Goal: Task Accomplishment & Management: Use online tool/utility

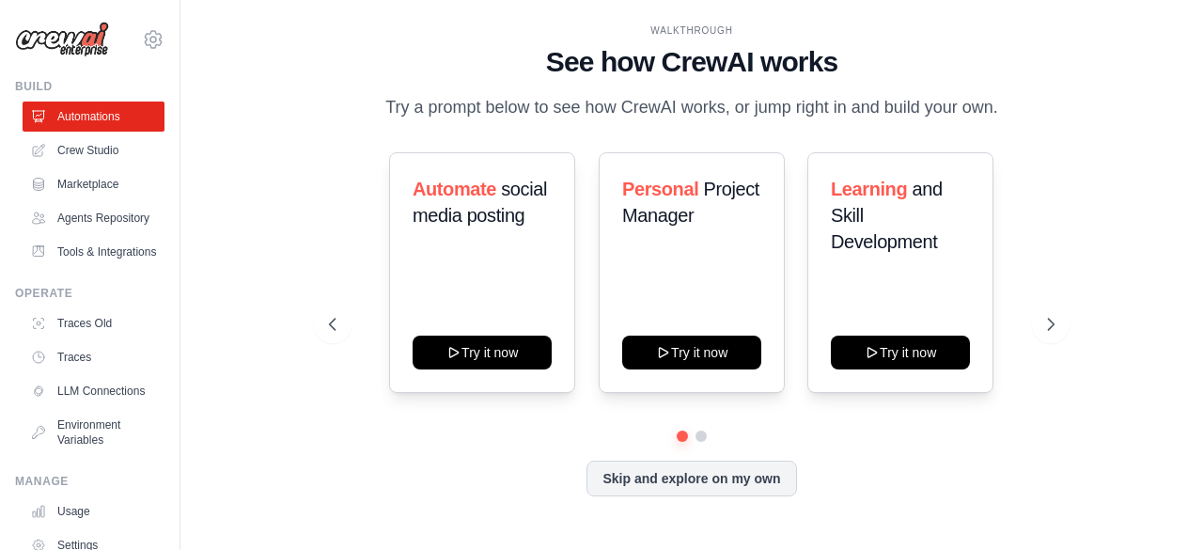
scroll to position [154, 0]
click at [71, 338] on link "Traces Old" at bounding box center [95, 323] width 142 height 30
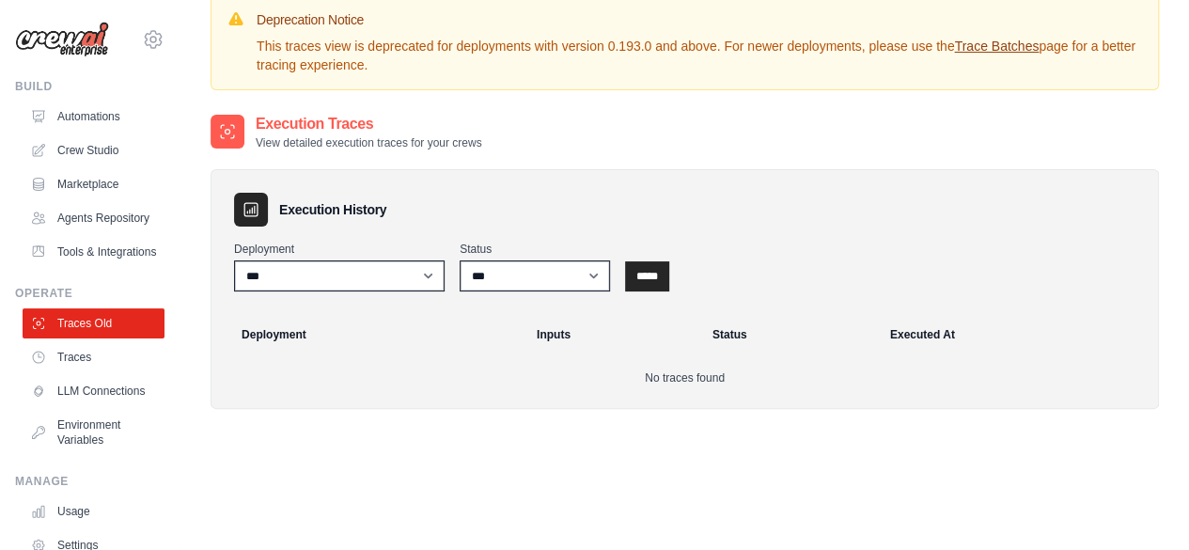
scroll to position [28, 0]
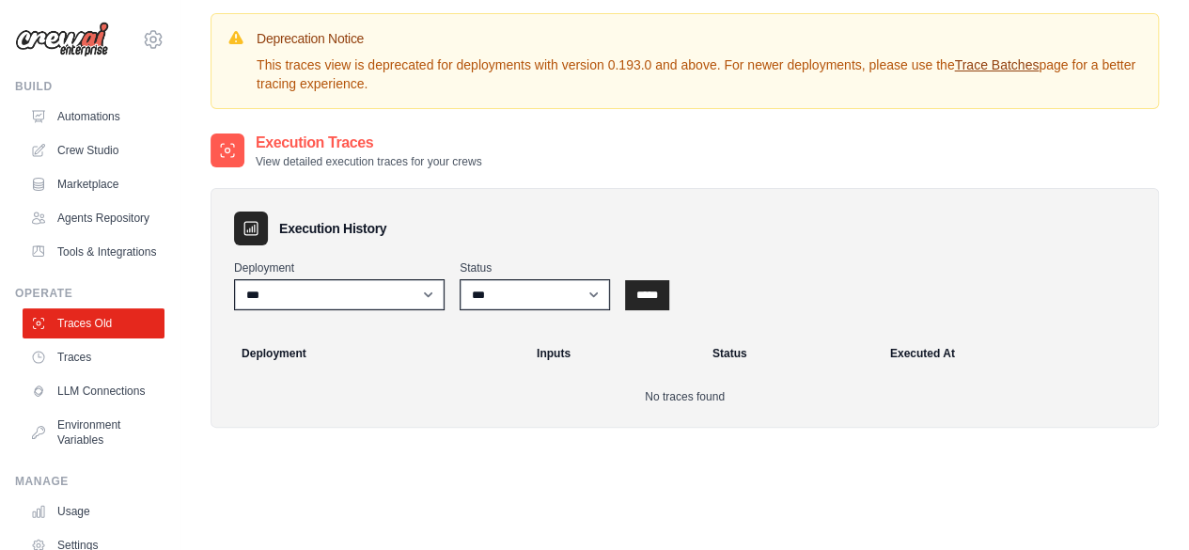
click at [682, 290] on div "Deployment *** Status *** ********* ******* ***** *****" at bounding box center [685, 285] width 902 height 50
click at [658, 296] on input "*****" at bounding box center [647, 295] width 44 height 30
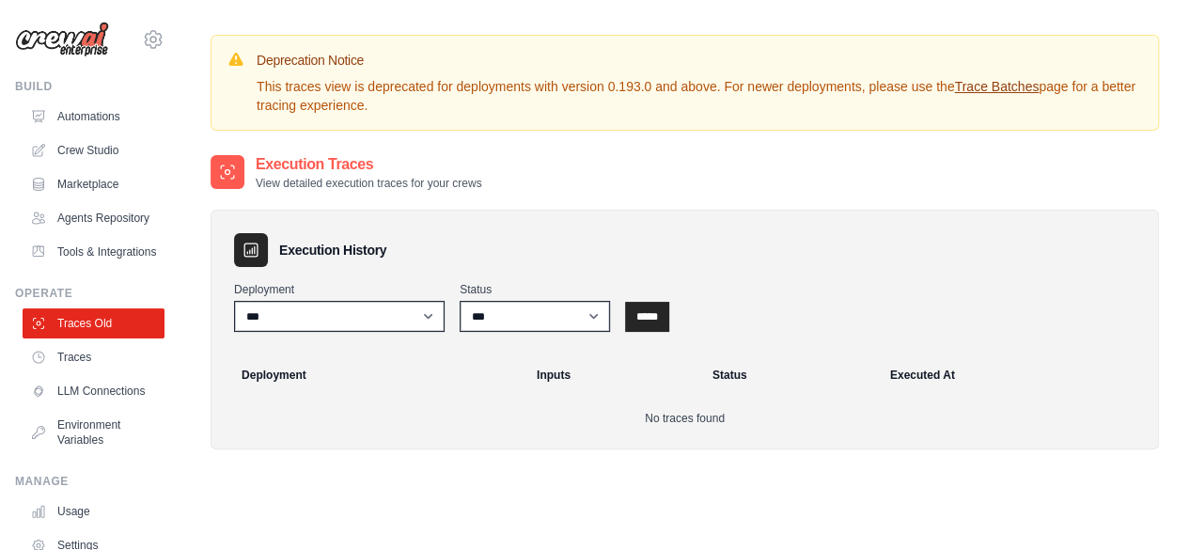
scroll to position [129, 0]
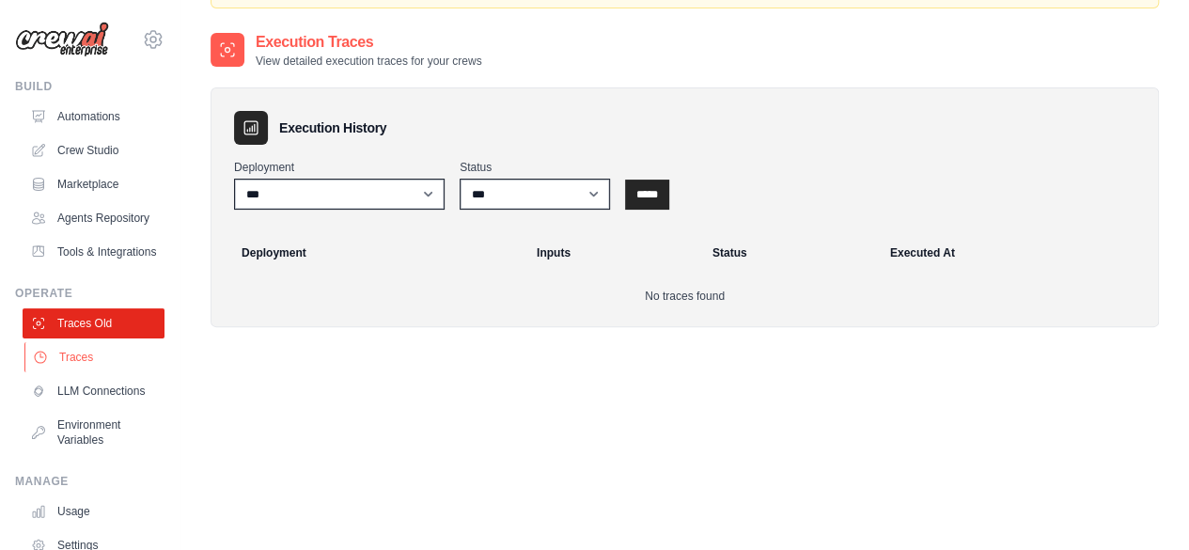
click at [132, 372] on link "Traces" at bounding box center [95, 357] width 142 height 30
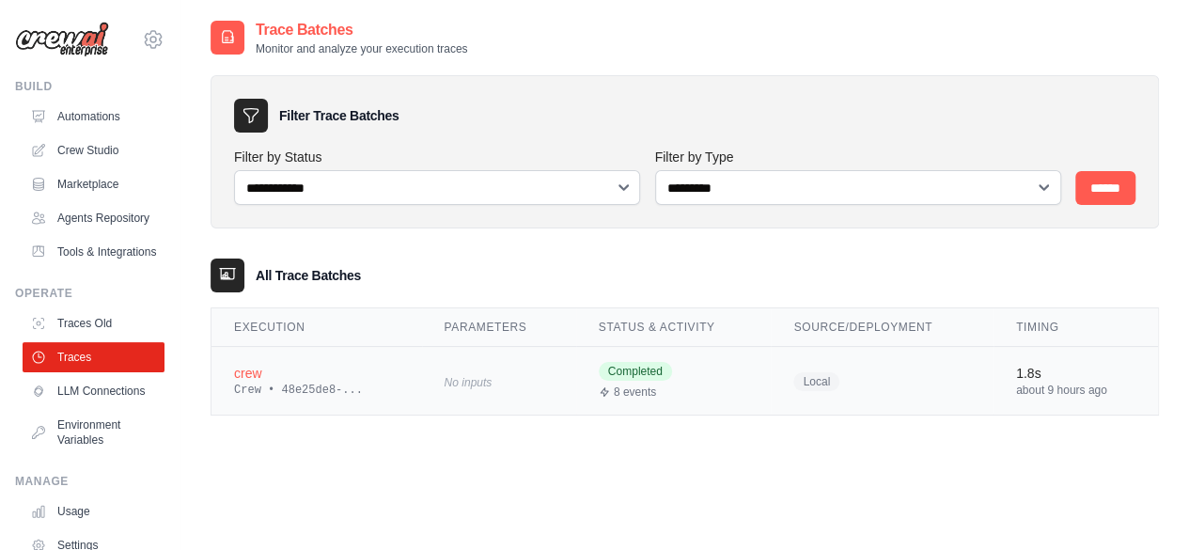
click at [303, 383] on div "Crew • 48e25de8-..." at bounding box center [316, 390] width 165 height 15
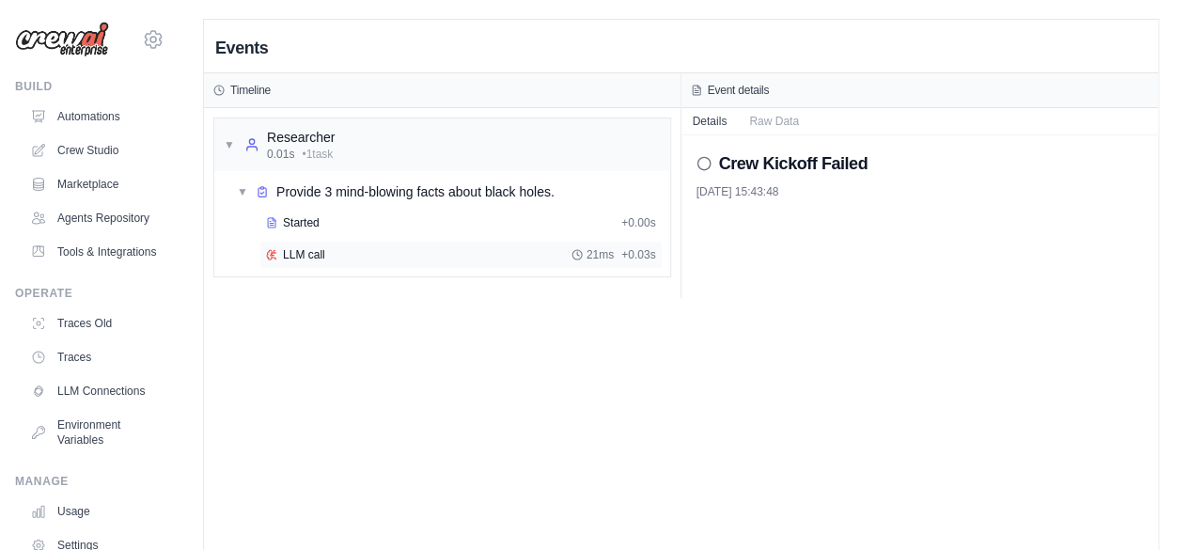
click at [303, 249] on span "LLM call" at bounding box center [304, 254] width 42 height 15
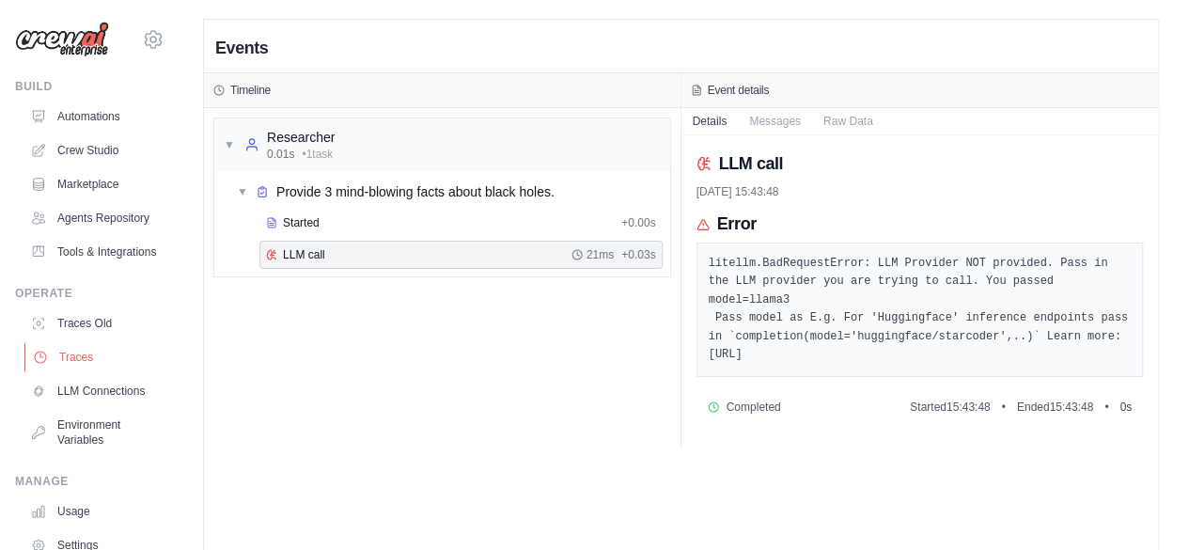
click at [86, 372] on link "Traces" at bounding box center [95, 357] width 142 height 30
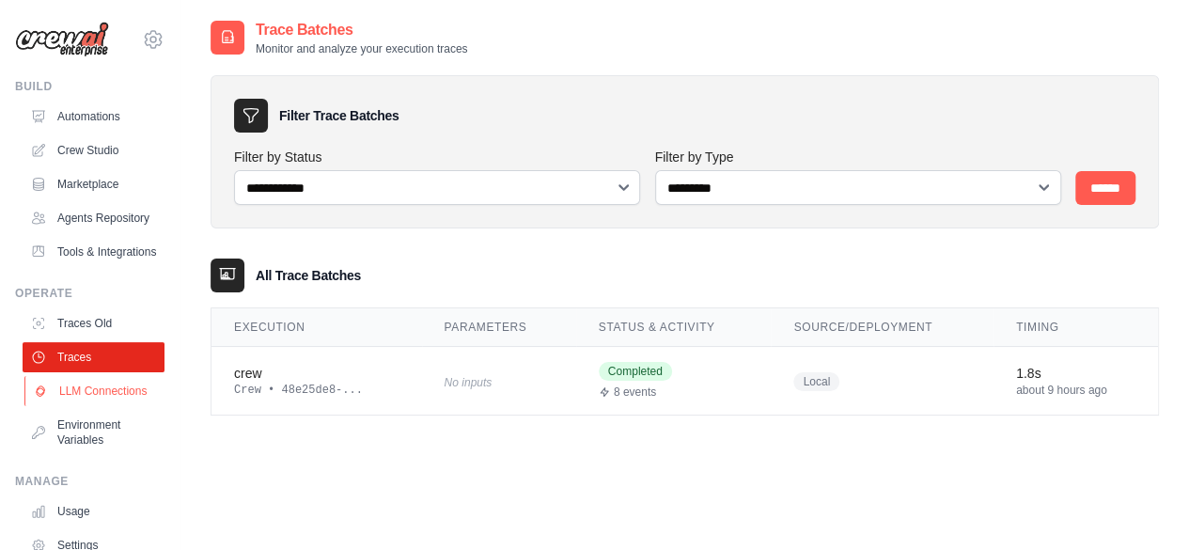
click at [91, 406] on link "LLM Connections" at bounding box center [95, 391] width 142 height 30
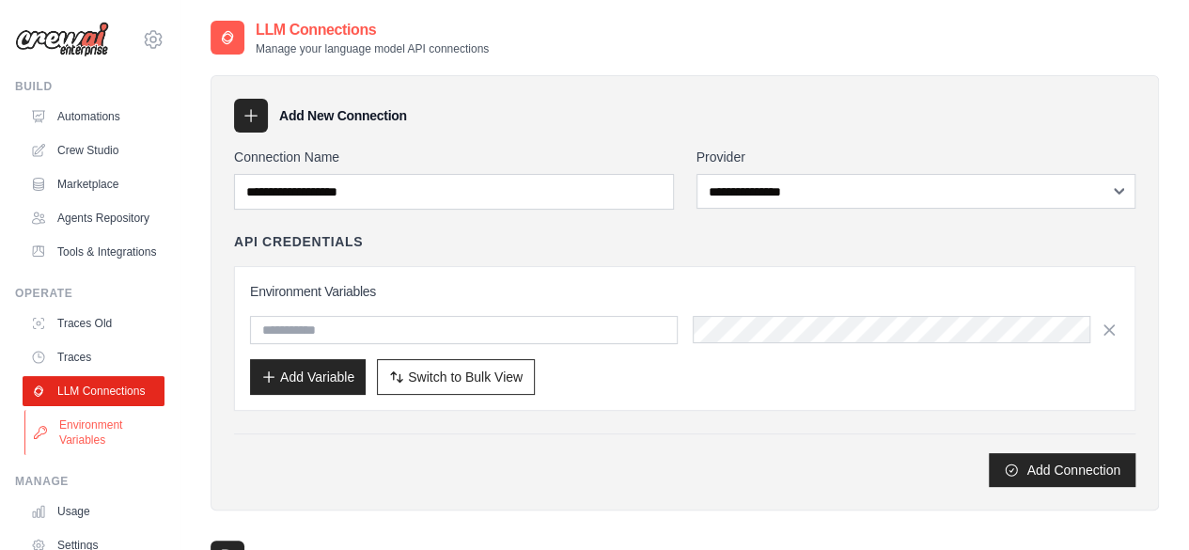
click at [102, 455] on link "Environment Variables" at bounding box center [95, 432] width 142 height 45
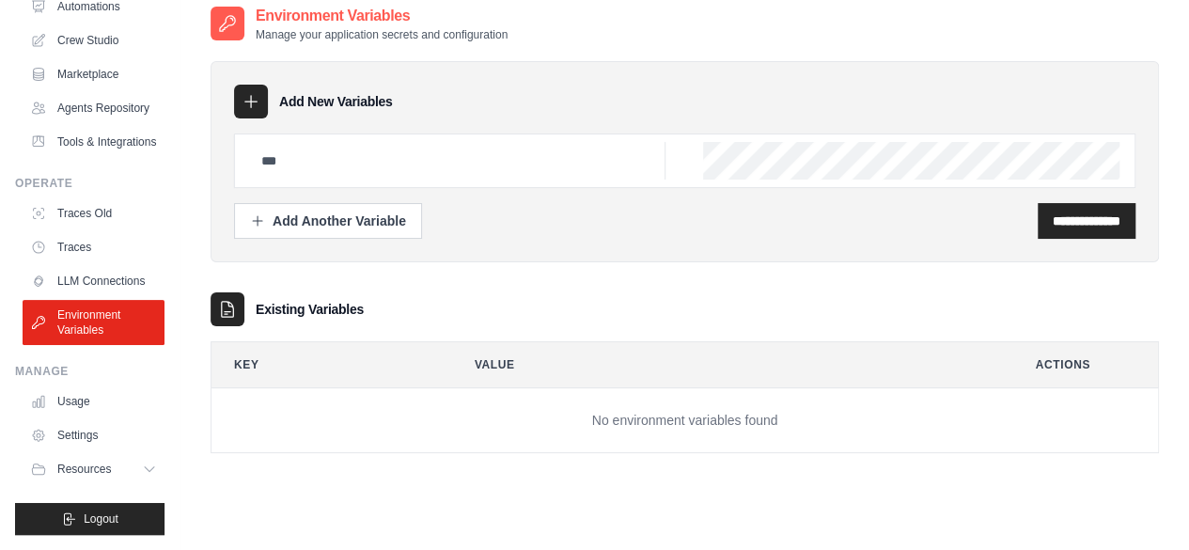
scroll to position [15, 0]
click at [102, 407] on link "Usage" at bounding box center [95, 401] width 142 height 30
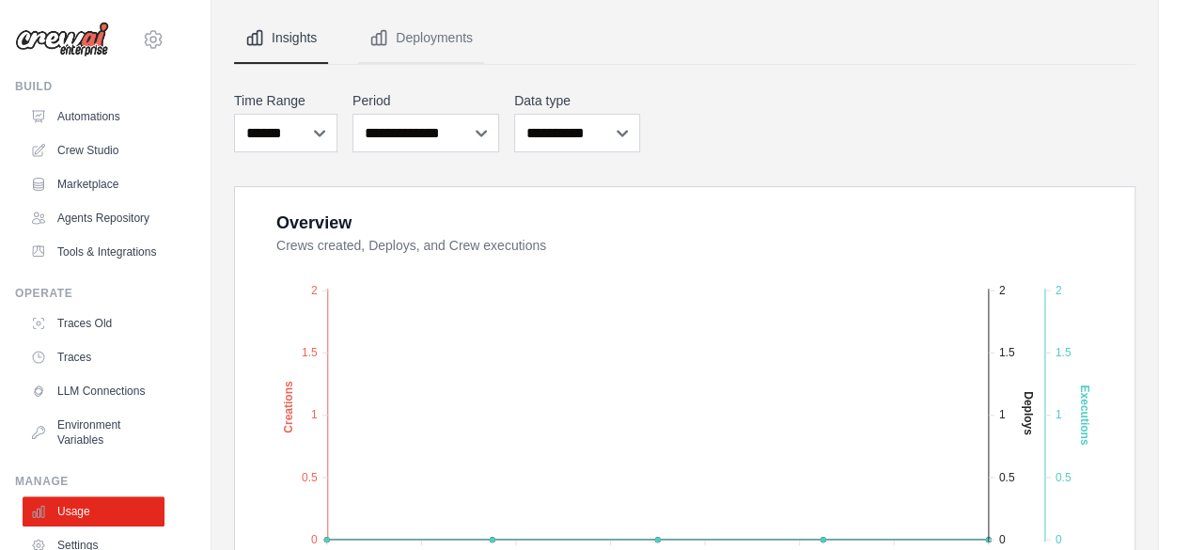
scroll to position [171, 0]
click at [417, 52] on button "Deployments" at bounding box center [421, 37] width 126 height 51
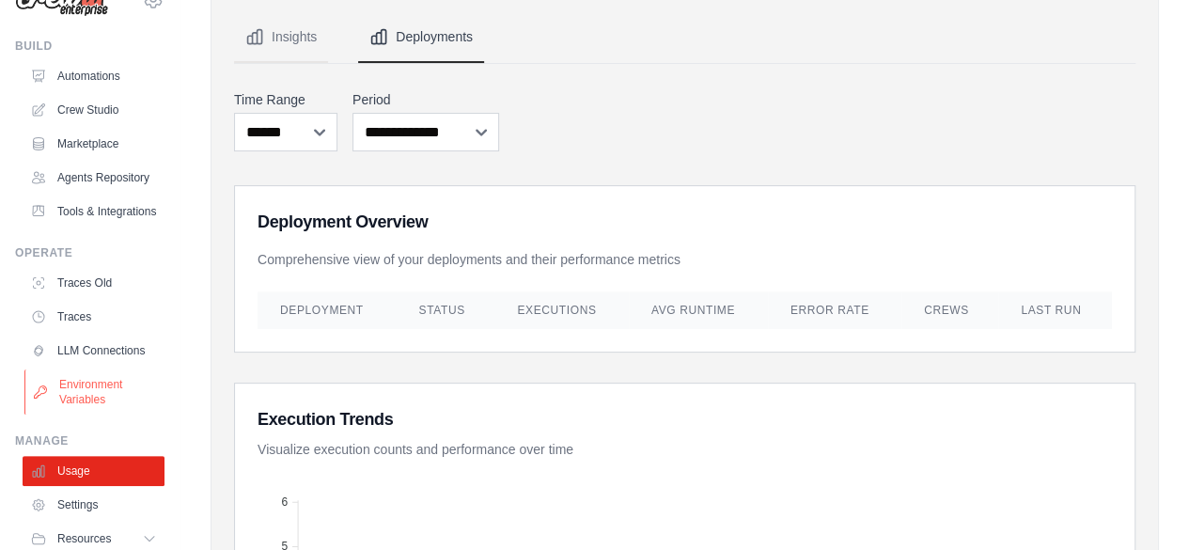
scroll to position [0, 0]
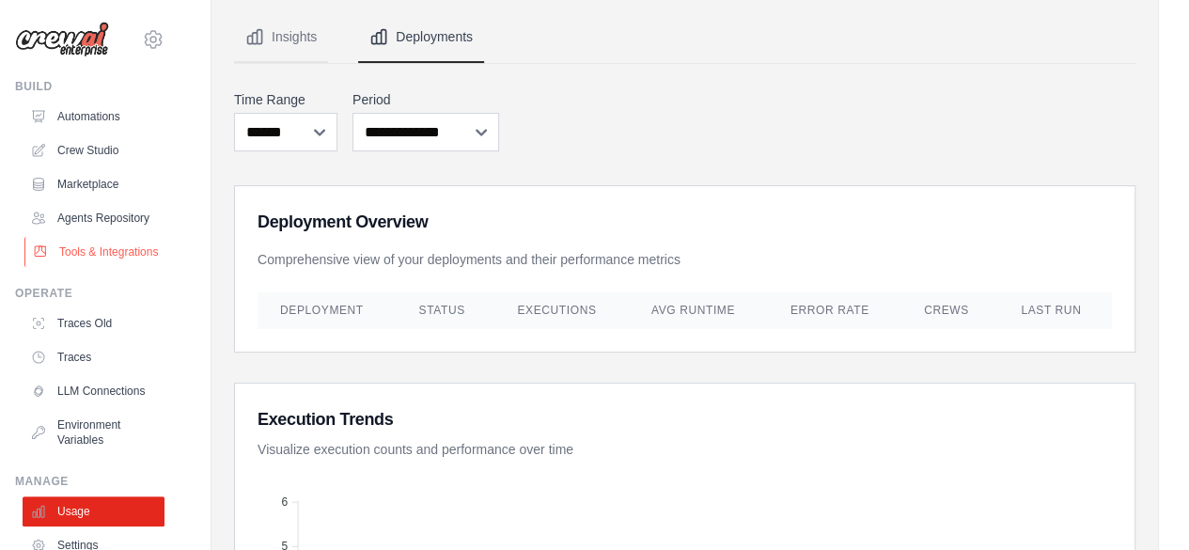
click at [96, 267] on link "Tools & Integrations" at bounding box center [95, 252] width 142 height 30
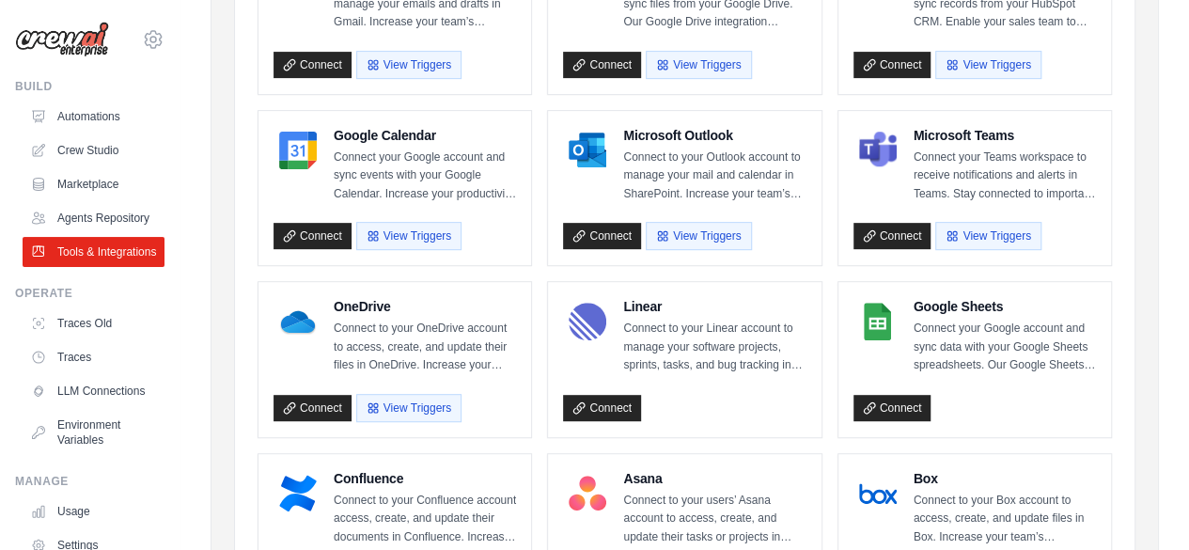
scroll to position [308, 0]
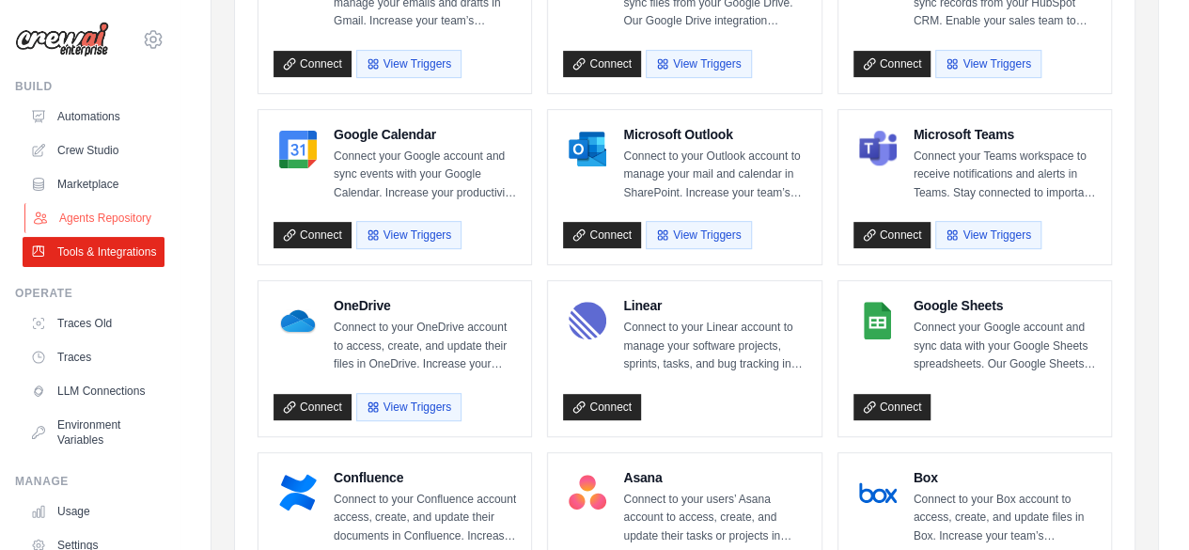
click at [78, 214] on link "Agents Repository" at bounding box center [95, 218] width 142 height 30
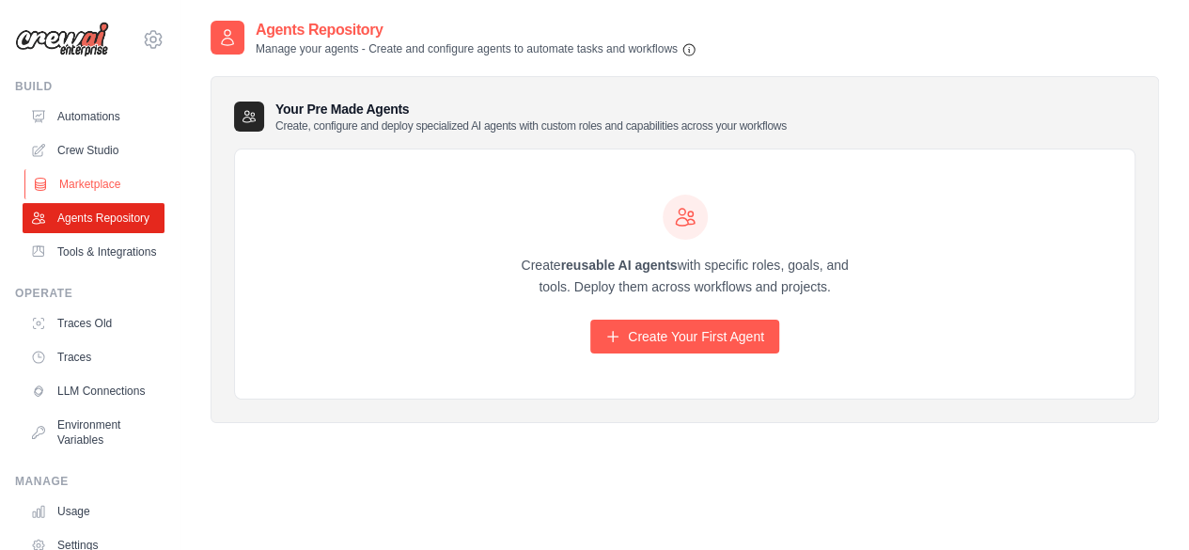
click at [81, 169] on link "Marketplace" at bounding box center [95, 184] width 142 height 30
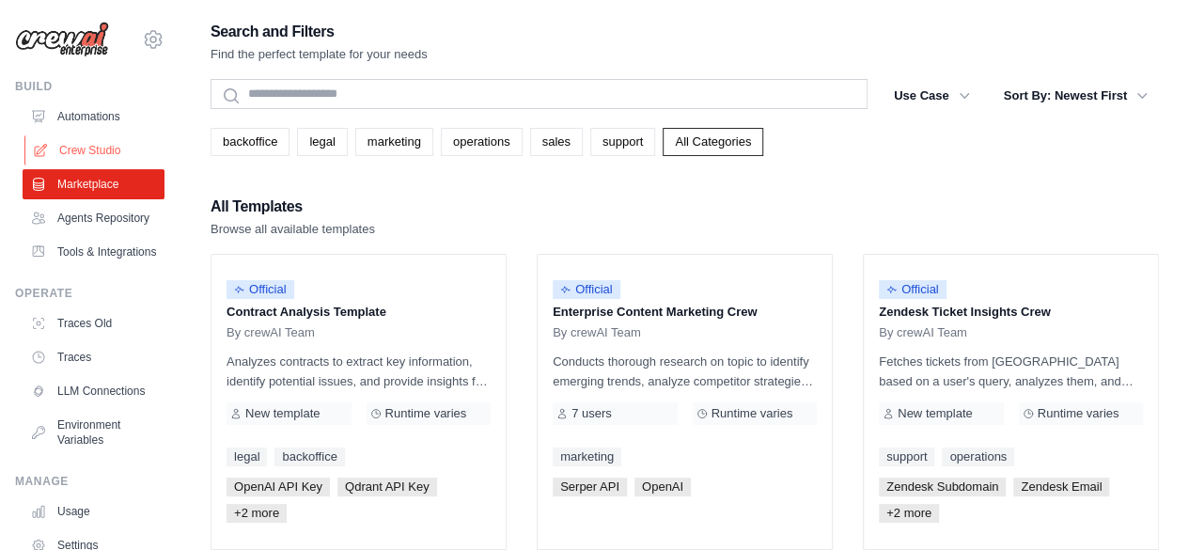
click at [73, 141] on link "Crew Studio" at bounding box center [95, 150] width 142 height 30
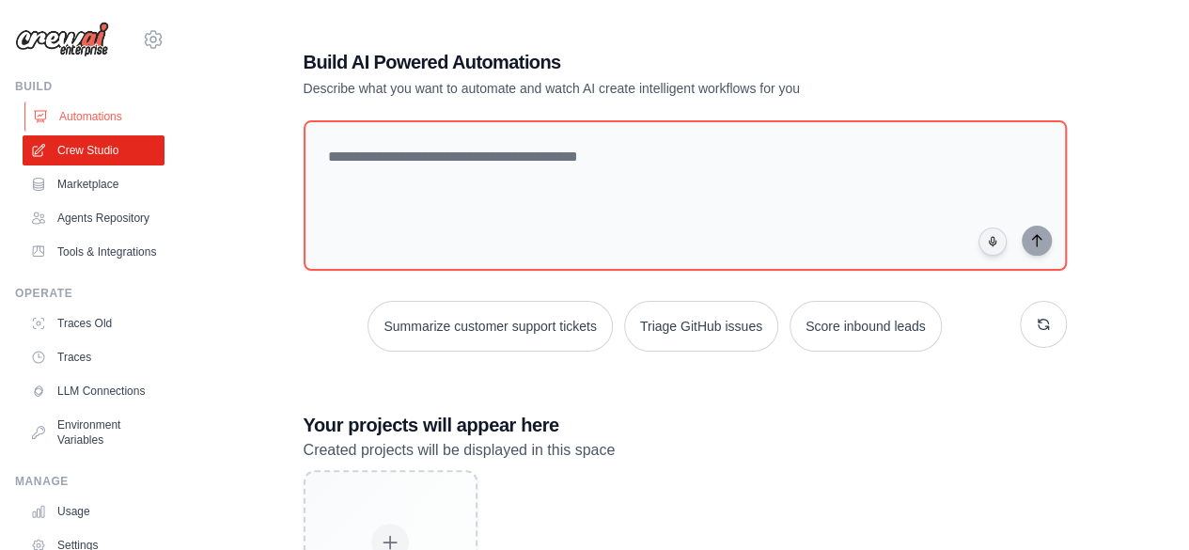
click at [78, 112] on link "Automations" at bounding box center [95, 117] width 142 height 30
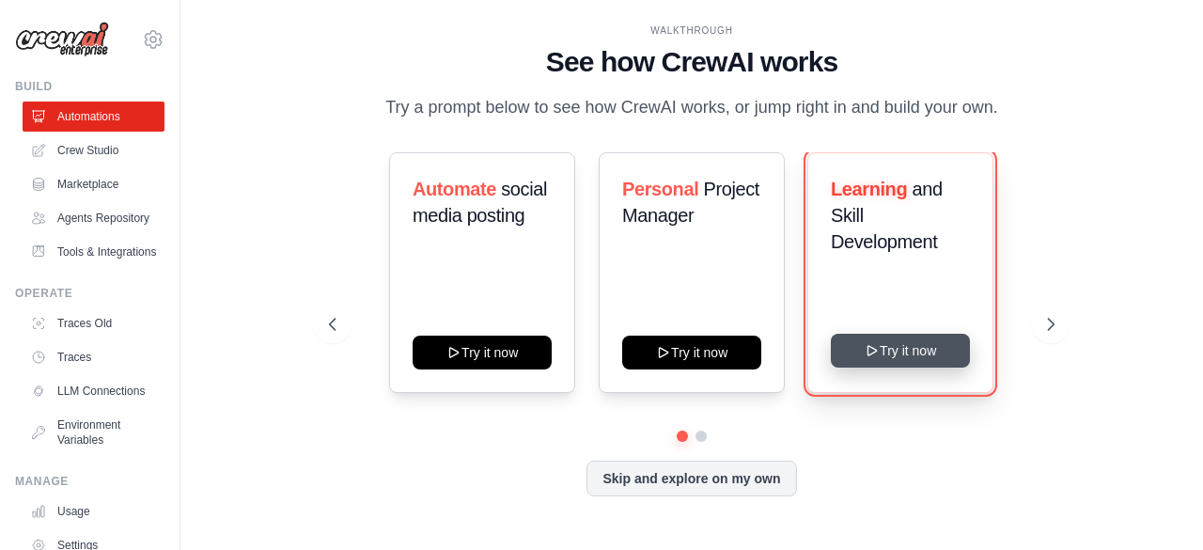
click at [887, 351] on button "Try it now" at bounding box center [900, 351] width 139 height 34
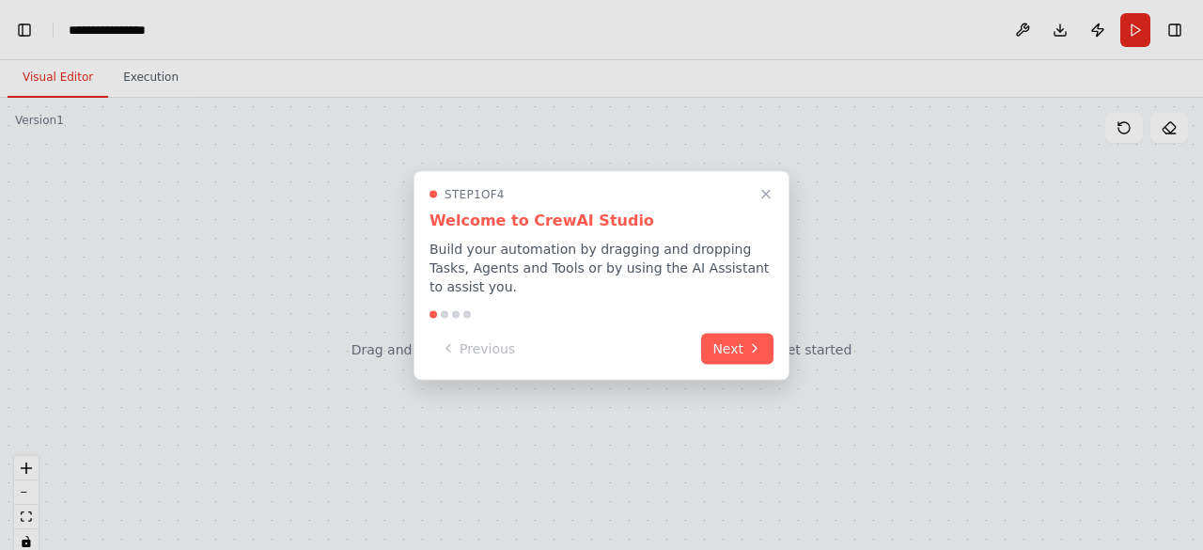
scroll to position [7477, 0]
click at [720, 349] on button "Next" at bounding box center [737, 346] width 72 height 31
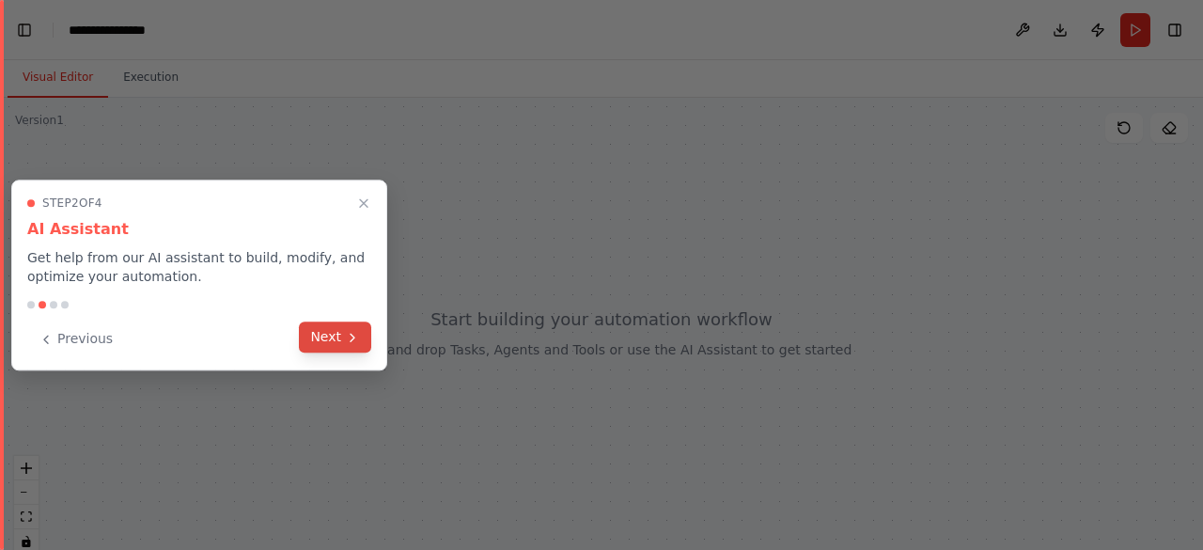
scroll to position [7515, 0]
click at [338, 348] on button "Next" at bounding box center [335, 337] width 72 height 31
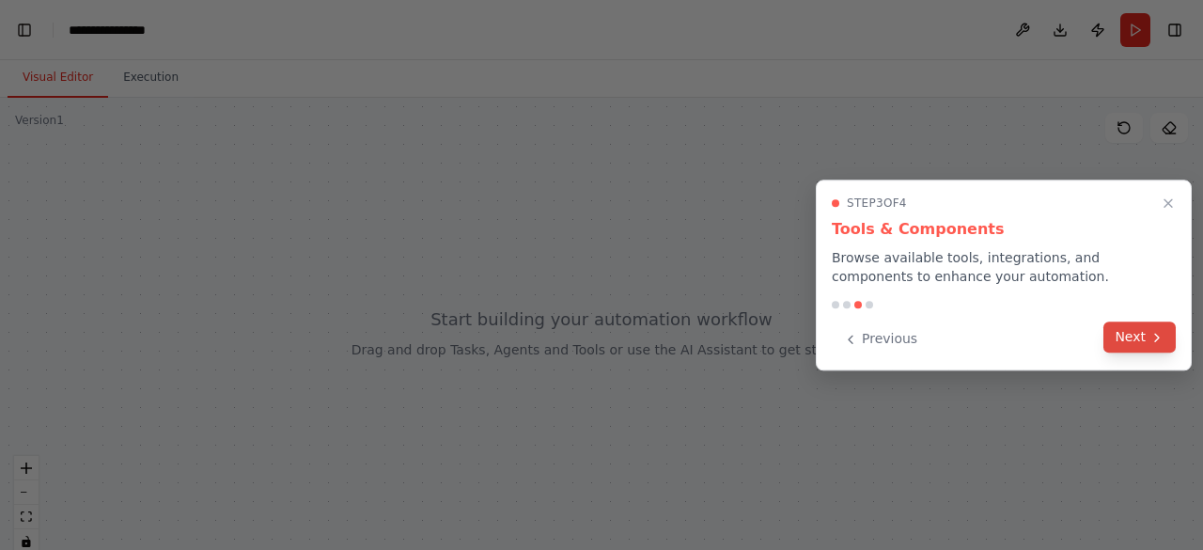
click at [1136, 339] on button "Next" at bounding box center [1140, 337] width 72 height 31
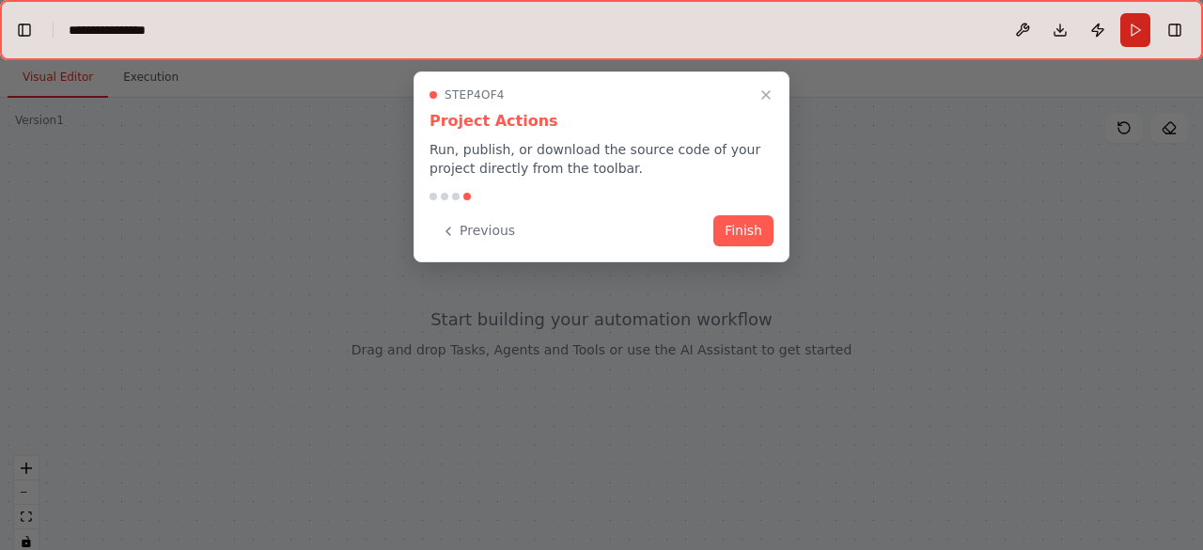
scroll to position [9369, 0]
click at [735, 229] on button "Finish" at bounding box center [744, 228] width 60 height 31
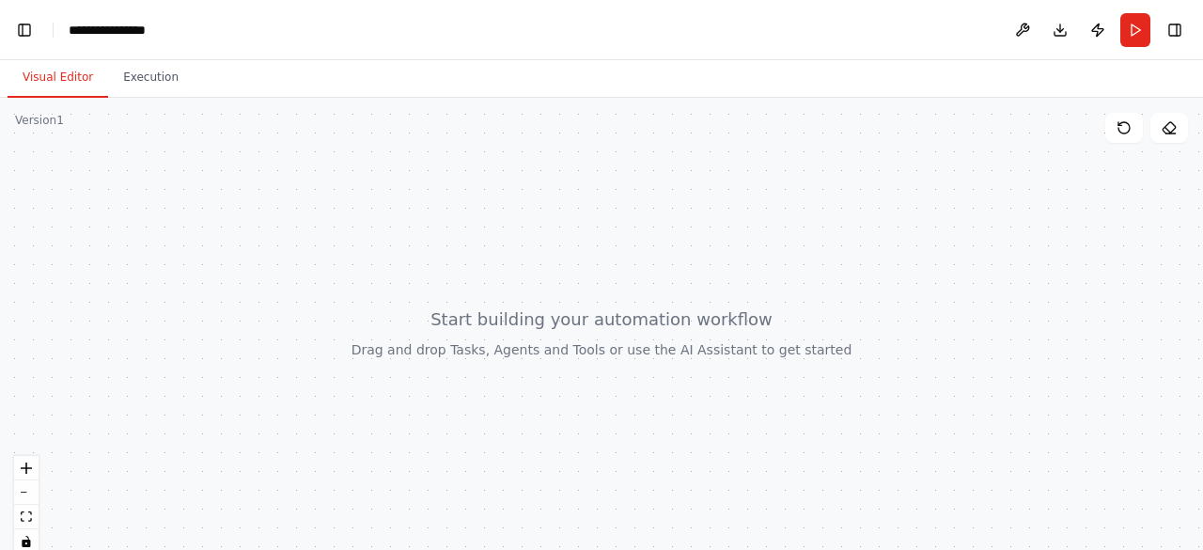
scroll to position [9437, 0]
drag, startPoint x: 569, startPoint y: 313, endPoint x: 625, endPoint y: 234, distance: 97.1
click at [625, 234] on div at bounding box center [601, 333] width 1203 height 470
click at [568, 306] on div at bounding box center [601, 333] width 1203 height 470
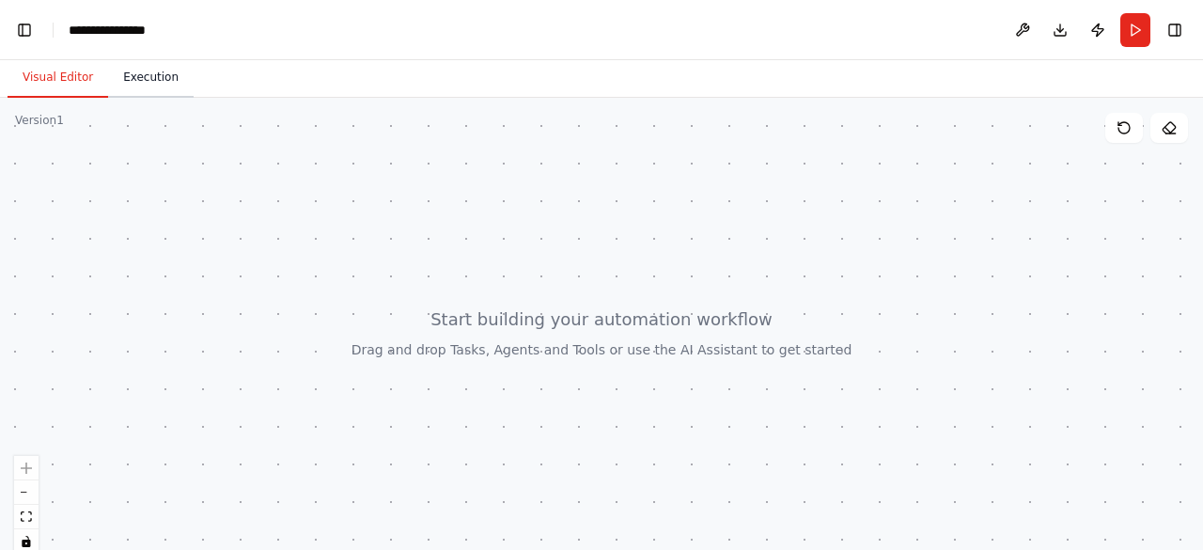
click at [142, 82] on button "Execution" at bounding box center [151, 77] width 86 height 39
